Goal: Register for event/course

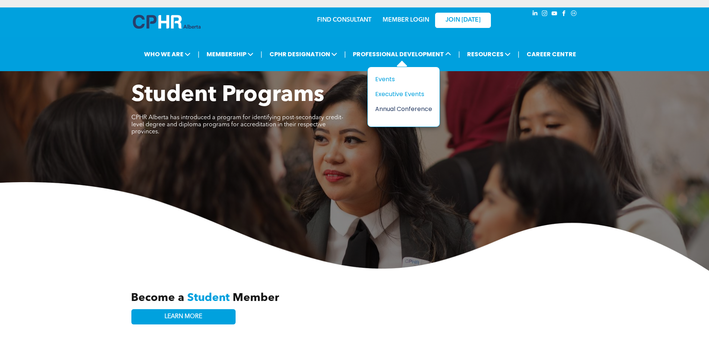
click at [388, 111] on div "Annual Conference" at bounding box center [400, 108] width 51 height 9
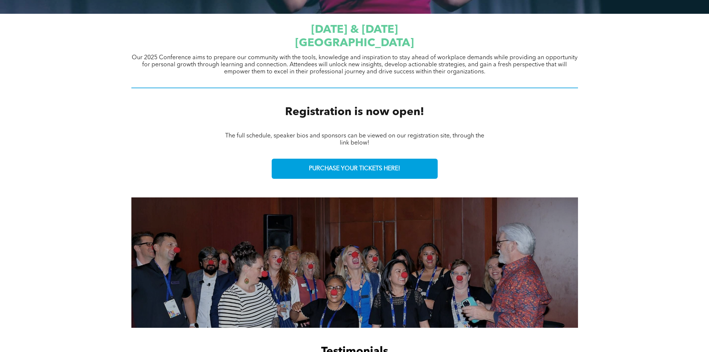
scroll to position [261, 0]
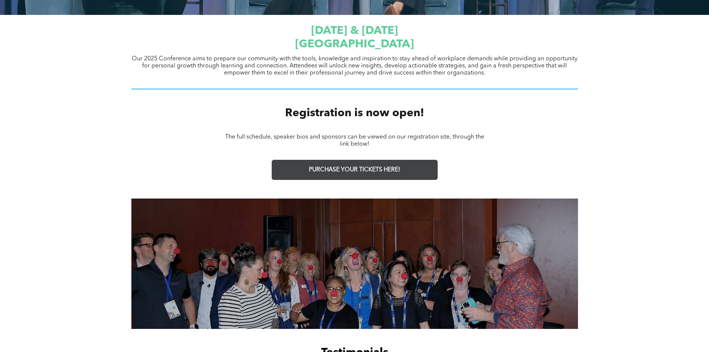
click at [347, 167] on span "PURCHASE YOUR TICKETS HERE!" at bounding box center [354, 169] width 91 height 7
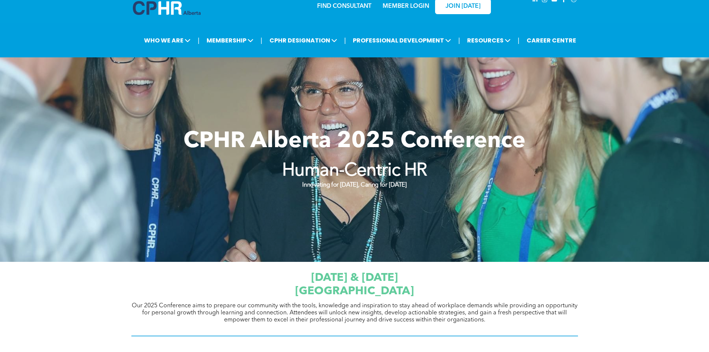
scroll to position [0, 0]
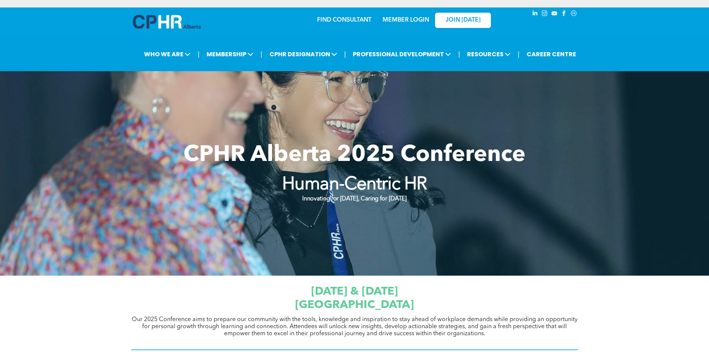
click at [406, 25] on div "MEMBER LOGIN" at bounding box center [390, 19] width 69 height 23
click at [409, 20] on link "MEMBER LOGIN" at bounding box center [406, 20] width 47 height 6
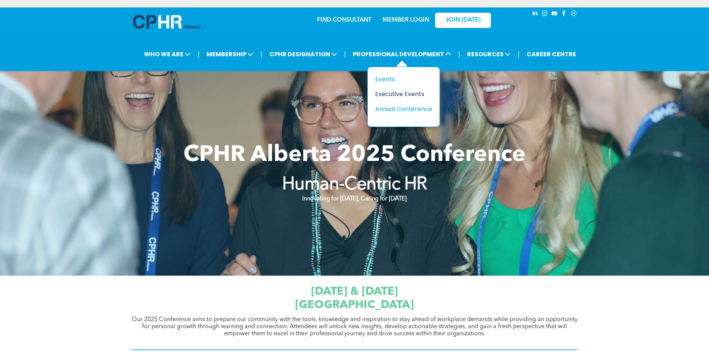
click at [396, 96] on div "Executive Events" at bounding box center [400, 93] width 51 height 9
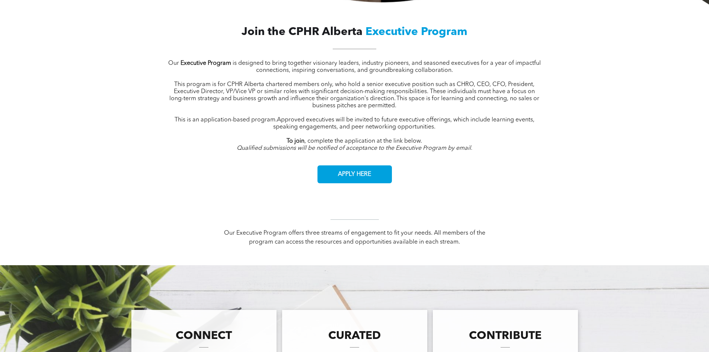
scroll to position [298, 0]
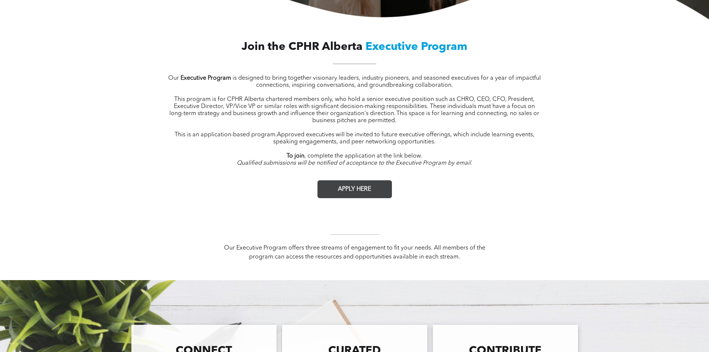
click at [375, 190] on link "APPLY HERE" at bounding box center [355, 189] width 74 height 18
